Goal: Find specific page/section: Find specific page/section

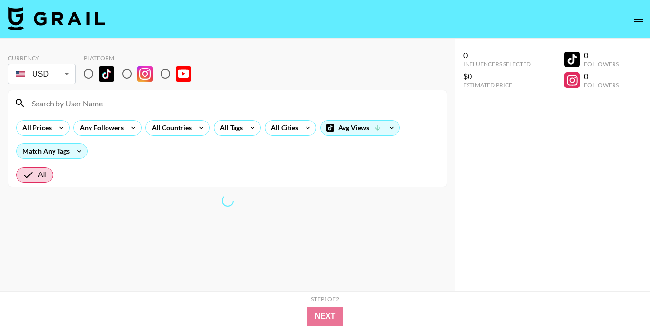
click at [131, 107] on input at bounding box center [233, 103] width 415 height 16
paste input "Sound: [URL][DOMAIN_NAME] Creative: Please make a face forward video with text …"
type input "Sound: [URL][DOMAIN_NAME] Creative: Please make a face forward video with text …"
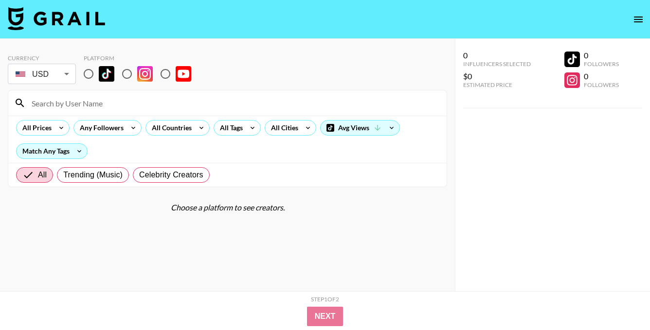
click at [87, 76] on input "radio" at bounding box center [88, 74] width 20 height 20
radio input "true"
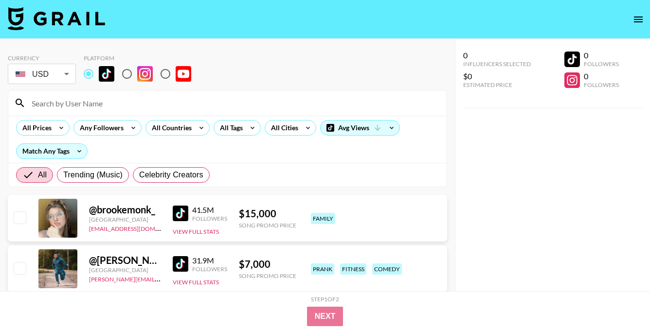
click at [93, 105] on input at bounding box center [233, 103] width 415 height 16
paste input "madisdawgs"
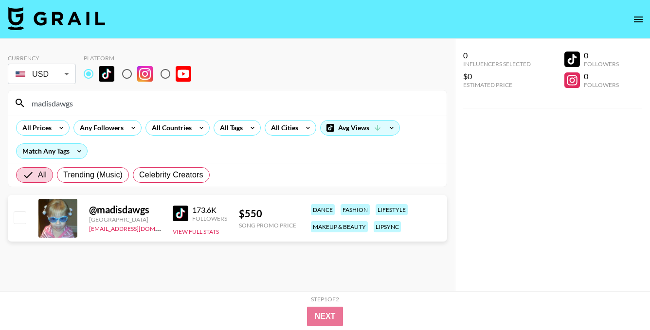
type input "madisdawgs"
click at [191, 215] on link at bounding box center [182, 214] width 19 height 16
